Goal: Complete application form: Complete application form

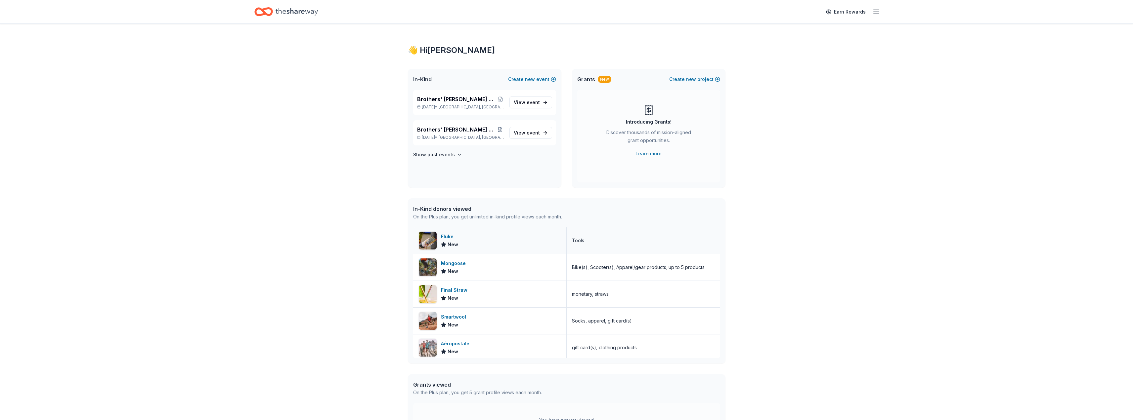
click at [450, 238] on div "Fluke" at bounding box center [449, 237] width 17 height 8
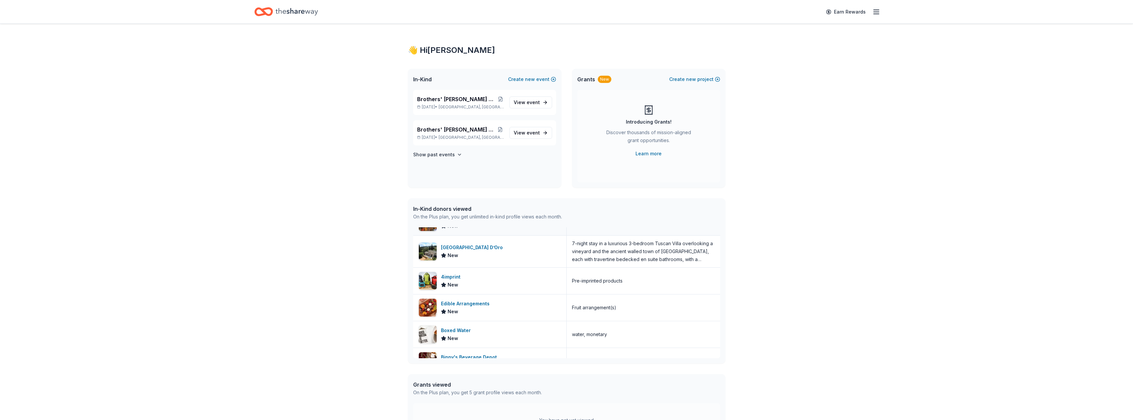
scroll to position [430, 0]
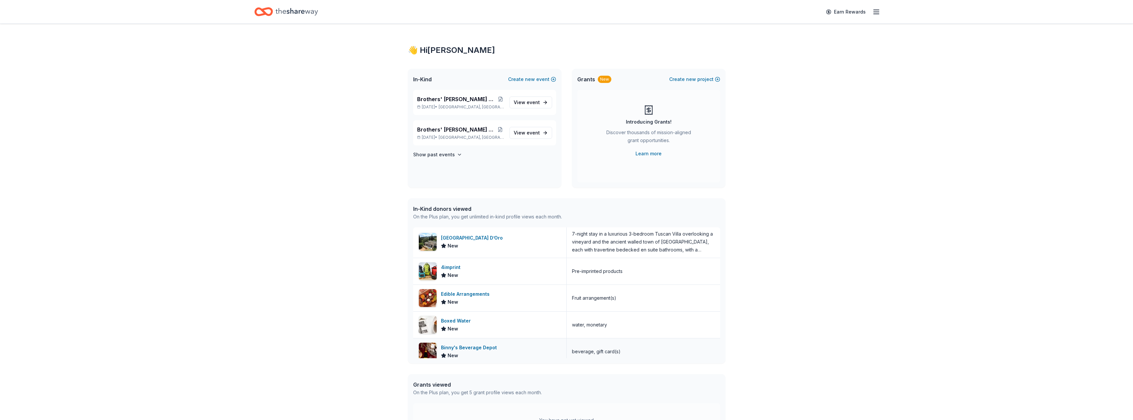
click at [465, 349] on div "Binny's Beverage Depot" at bounding box center [470, 348] width 59 height 8
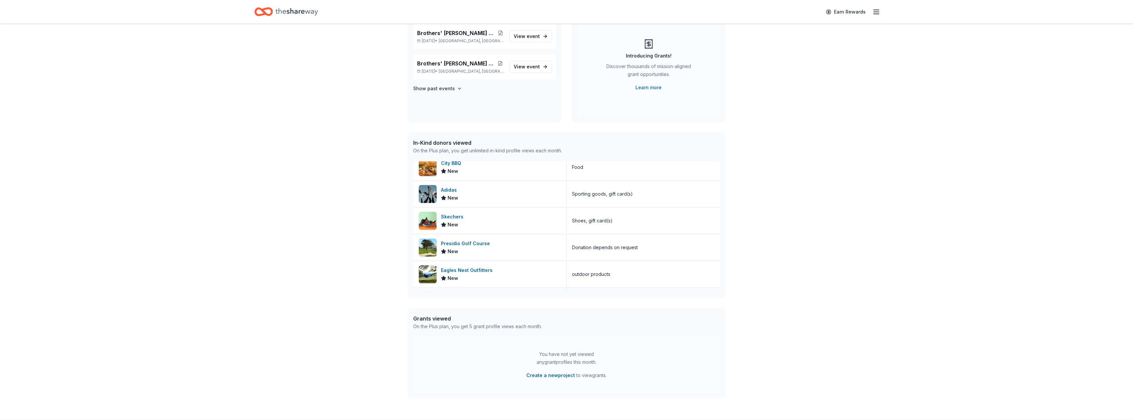
scroll to position [233, 0]
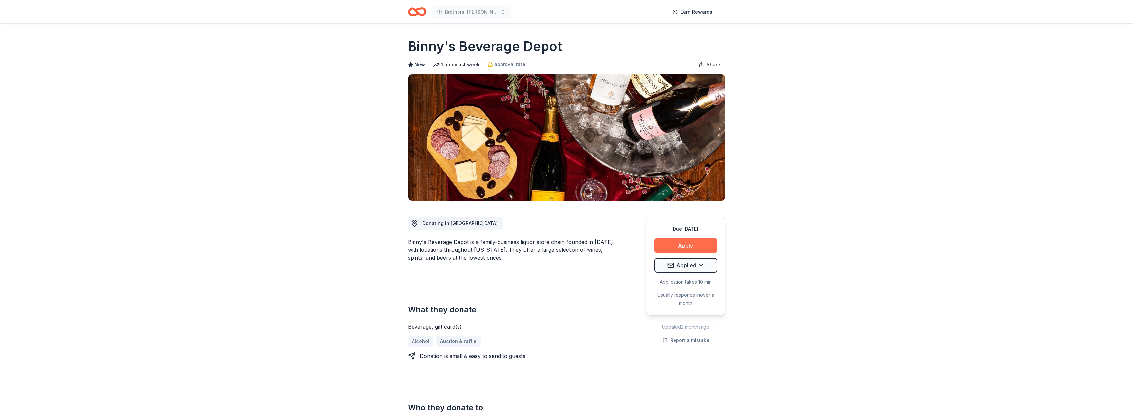
click at [681, 248] on button "Apply" at bounding box center [685, 245] width 63 height 15
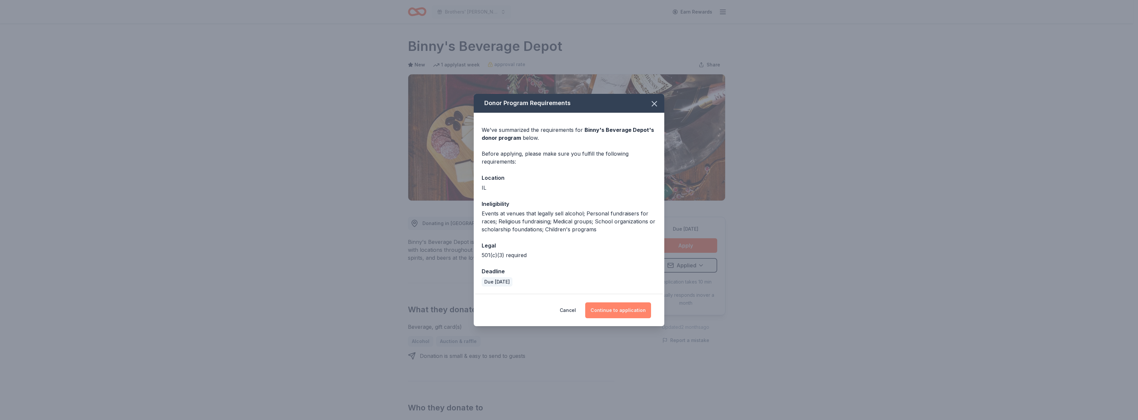
click at [619, 310] on button "Continue to application" at bounding box center [618, 311] width 66 height 16
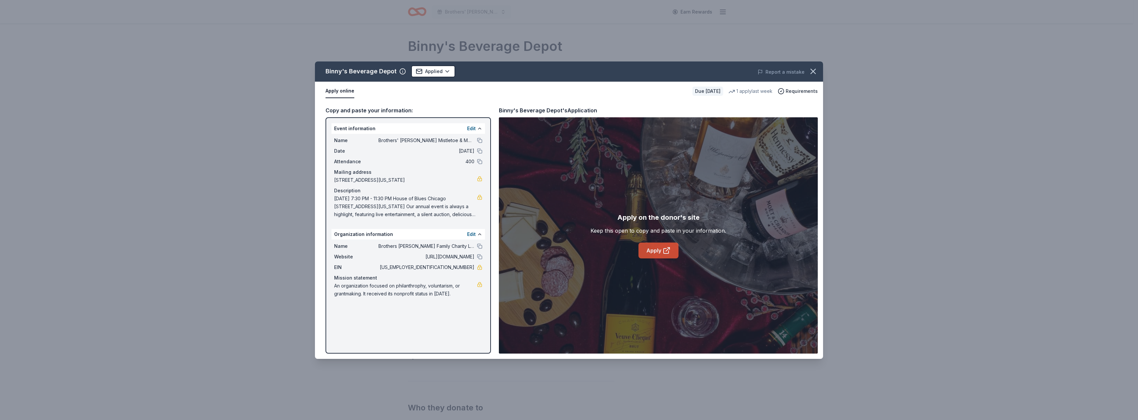
click at [651, 247] on link "Apply" at bounding box center [658, 251] width 40 height 16
